Goal: Task Accomplishment & Management: Manage account settings

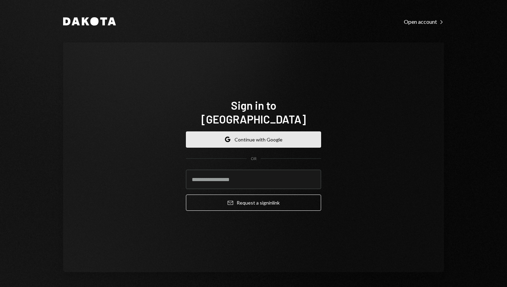
click at [237, 135] on button "Google Continue with Google" at bounding box center [253, 139] width 135 height 16
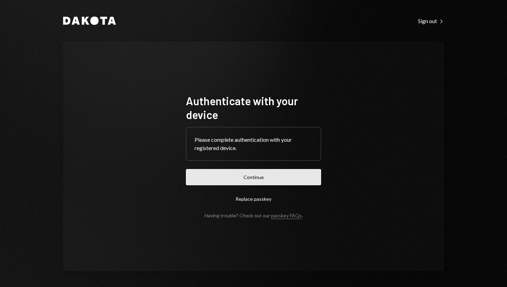
click at [252, 182] on button "Continue" at bounding box center [253, 177] width 135 height 16
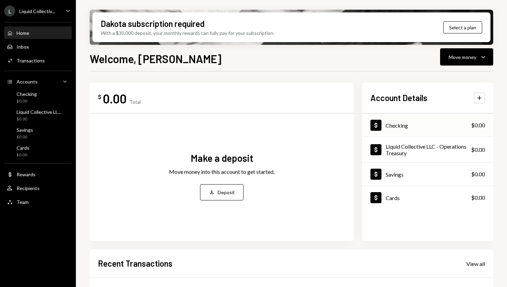
click at [421, 128] on div "Dollar Checking $0.00" at bounding box center [427, 125] width 131 height 22
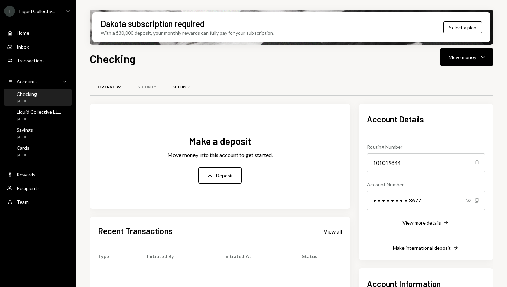
click at [186, 90] on div "Settings" at bounding box center [181, 87] width 35 height 17
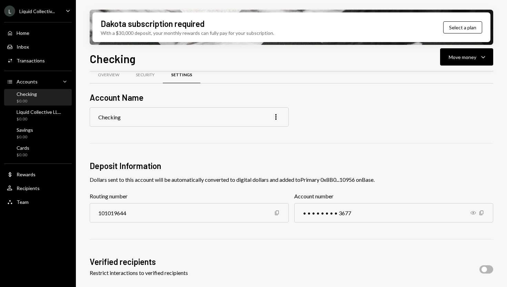
scroll to position [81, 0]
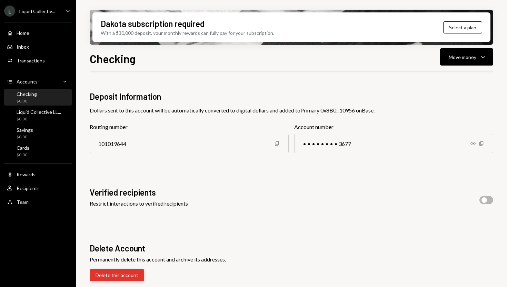
click at [130, 273] on button "Delete this account" at bounding box center [117, 275] width 54 height 12
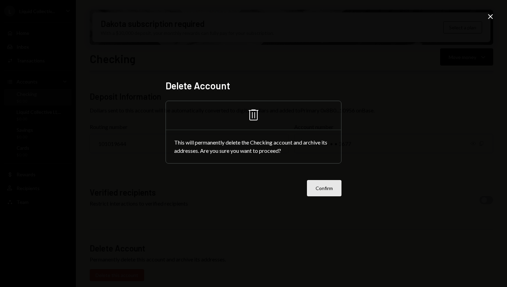
click at [319, 190] on button "Confirm" at bounding box center [324, 188] width 34 height 16
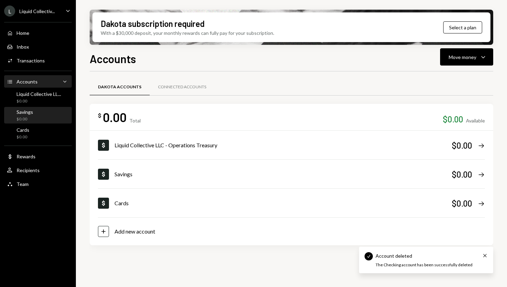
click at [40, 112] on div "Savings $0.00" at bounding box center [38, 115] width 62 height 13
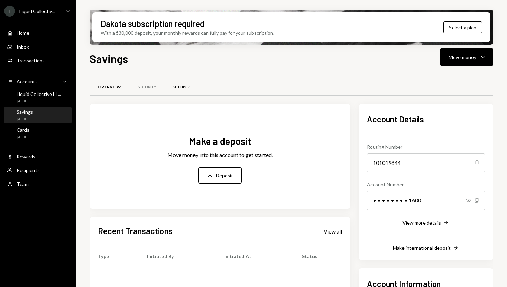
click at [180, 89] on div "Settings" at bounding box center [181, 87] width 35 height 17
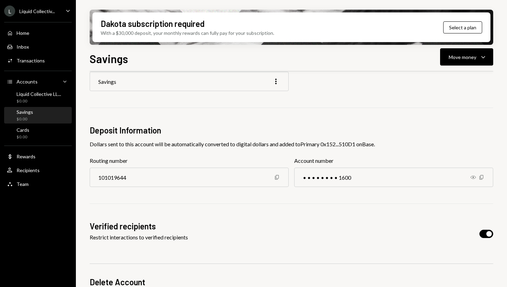
scroll to position [81, 0]
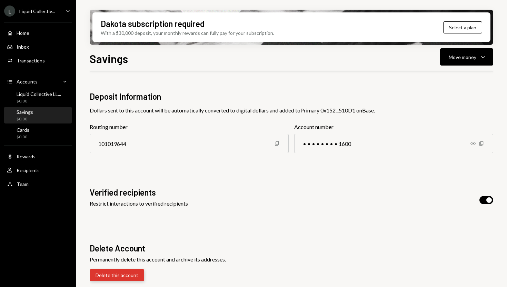
click at [122, 275] on button "Delete this account" at bounding box center [117, 275] width 54 height 12
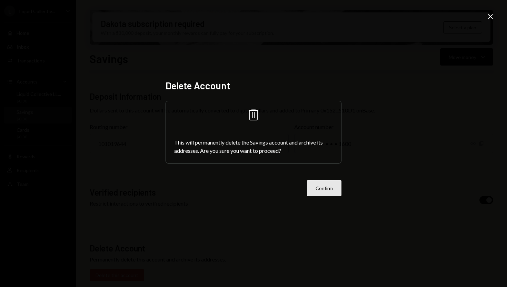
click at [316, 188] on button "Confirm" at bounding box center [324, 188] width 34 height 16
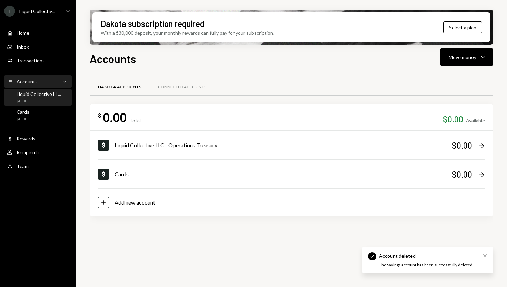
click at [52, 101] on div "$0.00" at bounding box center [39, 101] width 44 height 6
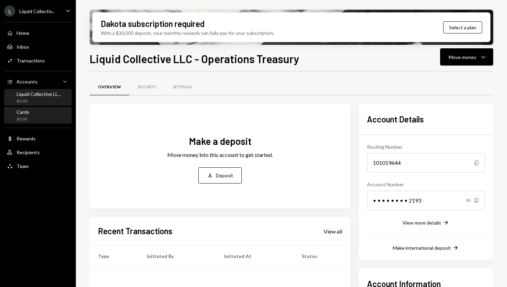
click at [40, 112] on div "Cards $0.00" at bounding box center [38, 115] width 62 height 13
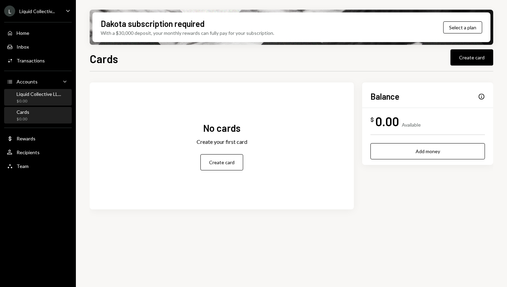
click at [47, 100] on div "$0.00" at bounding box center [39, 101] width 44 height 6
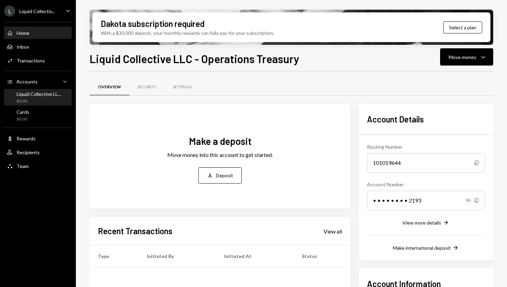
click at [32, 33] on div "Home Home" at bounding box center [38, 33] width 62 height 6
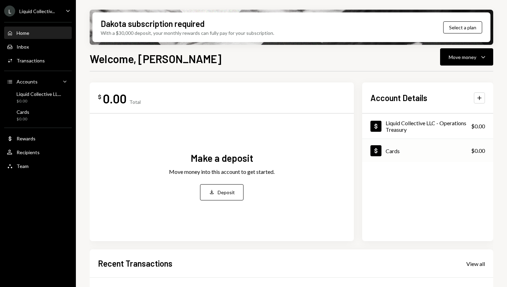
click at [413, 154] on div "Dollar Cards $0.00" at bounding box center [427, 151] width 131 height 22
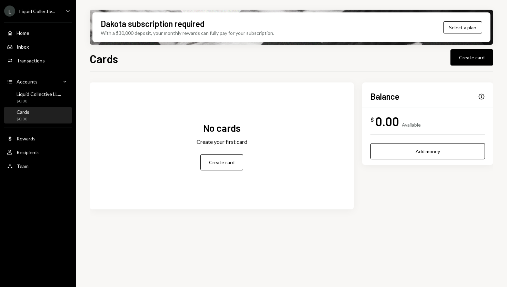
click at [94, 56] on h1 "Cards" at bounding box center [104, 59] width 28 height 14
click at [128, 62] on div "Cards Create card" at bounding box center [291, 57] width 403 height 15
click at [43, 95] on div "Liquid Collective LL..." at bounding box center [39, 94] width 44 height 6
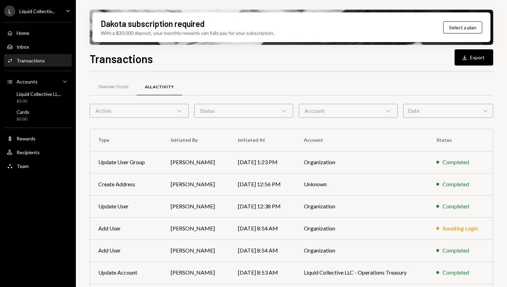
scroll to position [90, 0]
